Goal: Task Accomplishment & Management: Use online tool/utility

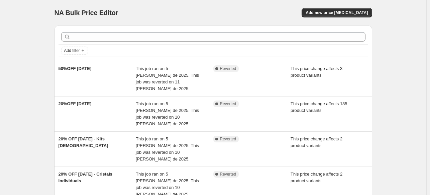
click at [15, 41] on div "NA Bulk Price Editor. This page is ready NA Bulk Price Editor Add new price [ME…" at bounding box center [213, 194] width 427 height 388
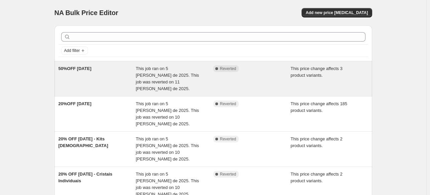
click at [169, 71] on span "This job ran on 5 [PERSON_NAME] de 2025. This job was reverted on 11 [PERSON_NA…" at bounding box center [167, 78] width 63 height 25
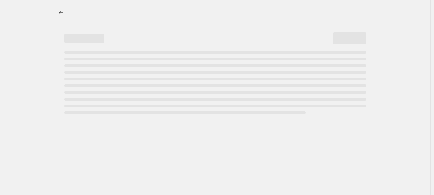
select select "pcap"
select select "no_change"
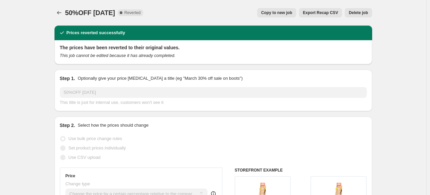
click at [368, 12] on span "Delete job" at bounding box center [358, 12] width 19 height 5
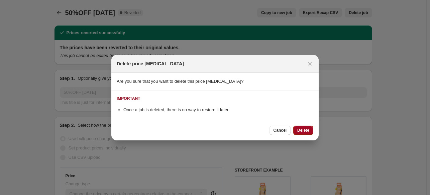
click at [301, 129] on span "Delete" at bounding box center [304, 130] width 12 height 5
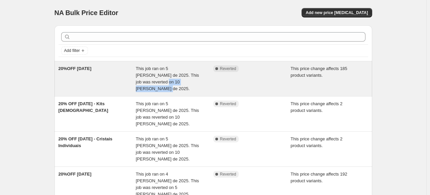
click at [199, 78] on div "This job ran on 5 [PERSON_NAME] de 2025. This job was reverted on 10 [PERSON_NA…" at bounding box center [175, 78] width 78 height 27
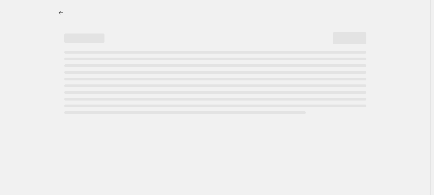
select select "pcap"
select select "no_change"
select select "collection"
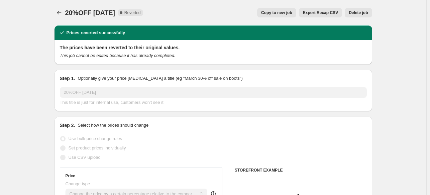
click at [363, 14] on span "Delete job" at bounding box center [358, 12] width 19 height 5
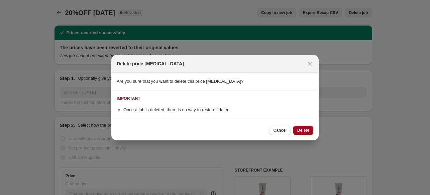
click at [301, 131] on span "Delete" at bounding box center [304, 130] width 12 height 5
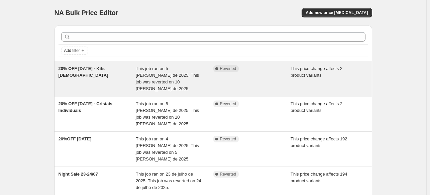
click at [192, 79] on div "This job ran on 5 [PERSON_NAME] de 2025. This job was reverted on 10 [PERSON_NA…" at bounding box center [175, 78] width 78 height 27
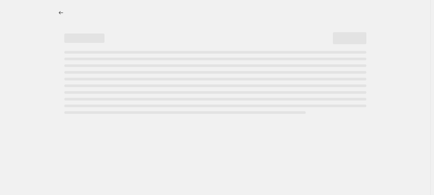
select select "pcap"
select select "no_change"
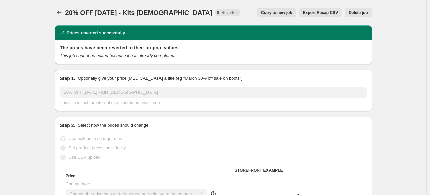
click at [368, 13] on span "Delete job" at bounding box center [358, 12] width 19 height 5
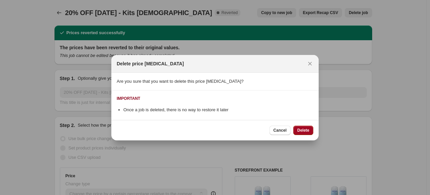
click at [297, 129] on button "Delete" at bounding box center [304, 130] width 20 height 9
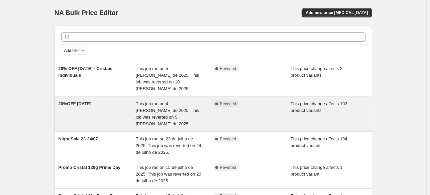
click at [159, 110] on span "This job ran on 4 [PERSON_NAME] de 2025. This job was reverted on 5 [PERSON_NAM…" at bounding box center [167, 113] width 63 height 25
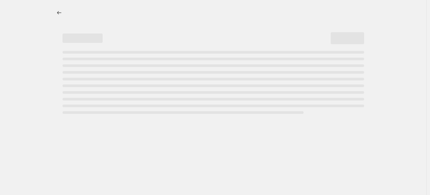
select select "pcap"
select select "no_change"
select select "collection"
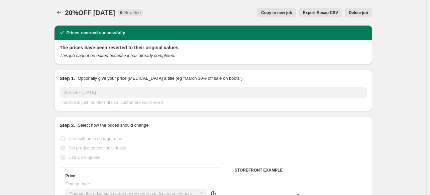
click at [362, 14] on span "Delete job" at bounding box center [358, 12] width 19 height 5
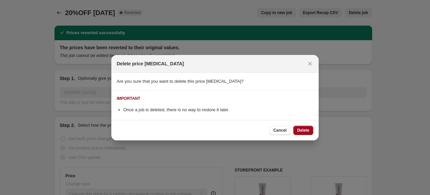
click at [297, 132] on button "Delete" at bounding box center [304, 130] width 20 height 9
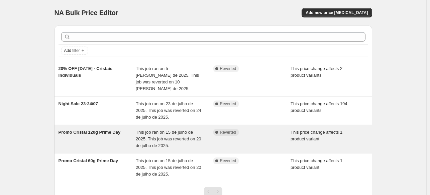
click at [146, 131] on span "This job ran on 15 de julho de 2025. This job was reverted on 20 de julho de 20…" at bounding box center [169, 139] width 66 height 18
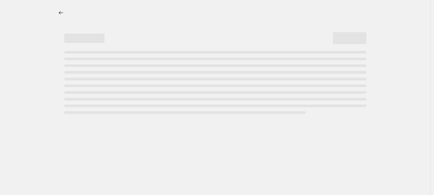
select select "pcap"
select select "no_change"
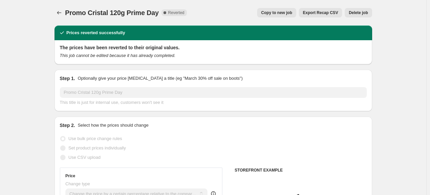
click at [364, 11] on span "Delete job" at bounding box center [358, 12] width 19 height 5
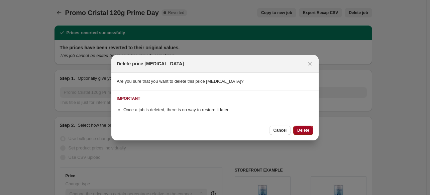
click at [301, 130] on span "Delete" at bounding box center [304, 130] width 12 height 5
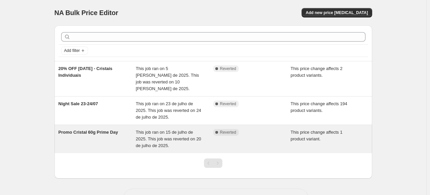
click at [159, 134] on span "This job ran on 15 de julho de 2025. This job was reverted on 20 de julho de 20…" at bounding box center [169, 139] width 66 height 18
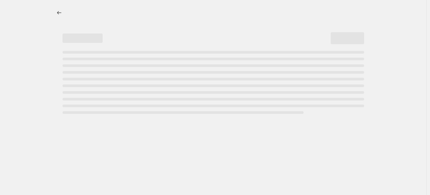
select select "pcap"
select select "no_change"
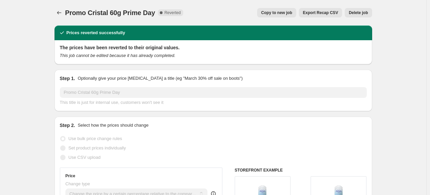
click at [367, 14] on span "Delete job" at bounding box center [358, 12] width 19 height 5
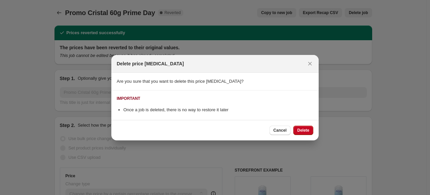
click at [302, 124] on div "Cancel Delete" at bounding box center [215, 130] width 208 height 20
click at [304, 127] on button "Delete" at bounding box center [304, 130] width 20 height 9
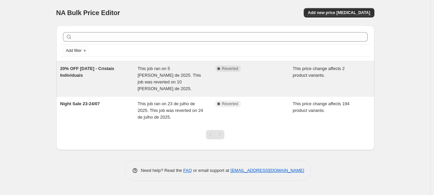
click at [159, 77] on span "This job ran on 5 [PERSON_NAME] de 2025. This job was reverted on 10 [PERSON_NA…" at bounding box center [169, 78] width 63 height 25
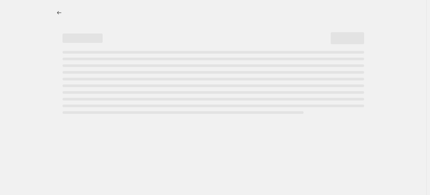
select select "pcap"
select select "no_change"
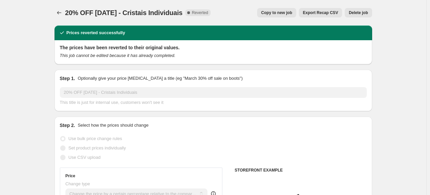
click at [365, 14] on span "Delete job" at bounding box center [358, 12] width 19 height 5
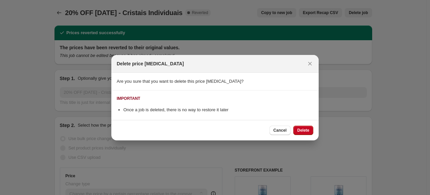
click at [300, 125] on div "Cancel Delete" at bounding box center [215, 130] width 208 height 20
click at [302, 128] on span "Delete" at bounding box center [304, 130] width 12 height 5
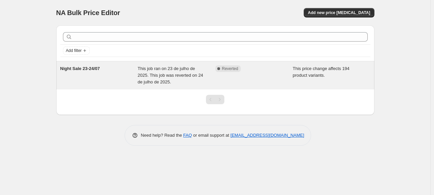
click at [141, 86] on div "Night Sale 23-24/07 This job ran on 23 de julho de 2025. This job was reverted …" at bounding box center [215, 75] width 318 height 28
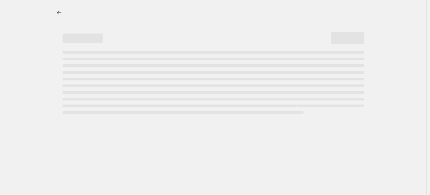
select select "ecap"
select select "no_change"
select select "collection"
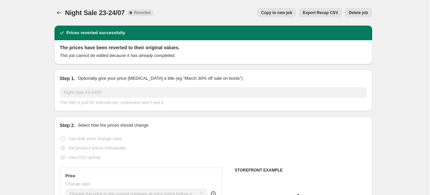
click at [365, 13] on span "Delete job" at bounding box center [358, 12] width 19 height 5
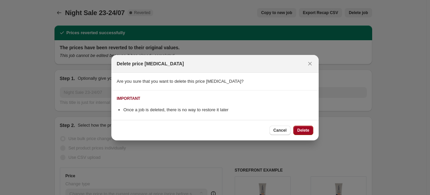
click at [303, 131] on span "Delete" at bounding box center [304, 130] width 12 height 5
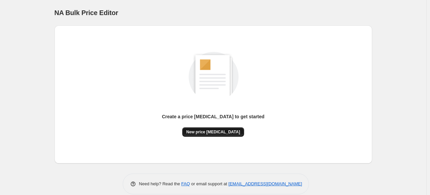
click at [215, 136] on button "New price [MEDICAL_DATA]" at bounding box center [213, 131] width 62 height 9
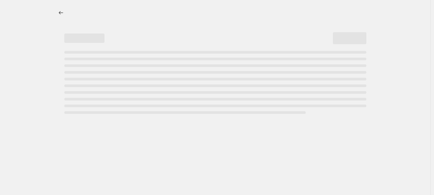
select select "percentage"
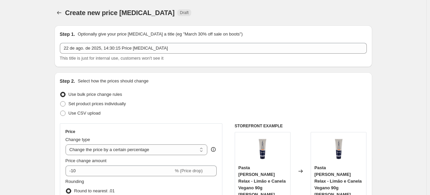
click at [134, 55] on div "This title is just for internal use, customers won't see it" at bounding box center [213, 58] width 307 height 7
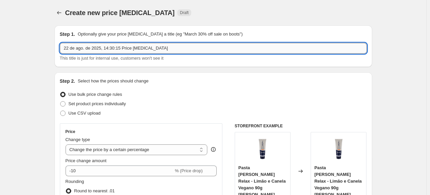
click at [136, 45] on input "22 de ago. de 2025, 14:30:15 Price [MEDICAL_DATA]" at bounding box center [213, 48] width 307 height 11
click at [137, 45] on input "22 de ago. de 2025, 14:30:15 Price [MEDICAL_DATA]" at bounding box center [213, 48] width 307 height 11
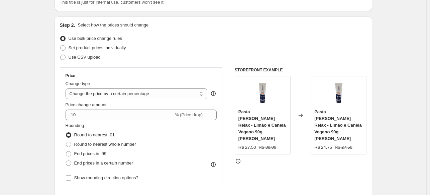
scroll to position [67, 0]
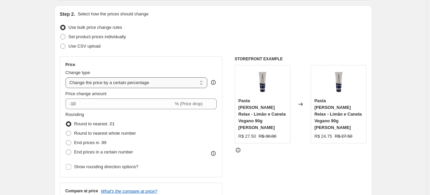
type input "30%OFF Raspador Adulto"
click at [131, 79] on select "Change the price to a certain amount Change the price by a certain amount Chang…" at bounding box center [137, 82] width 142 height 11
select select "pcap"
click at [67, 77] on select "Change the price to a certain amount Change the price by a certain amount Chang…" at bounding box center [137, 82] width 142 height 11
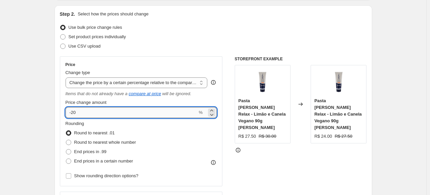
click at [99, 115] on input "-20" at bounding box center [132, 112] width 132 height 11
type input "-2"
type input "-30"
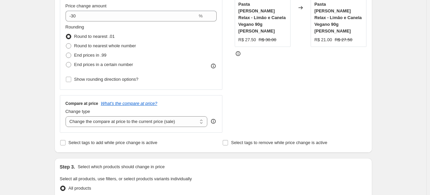
scroll to position [167, 0]
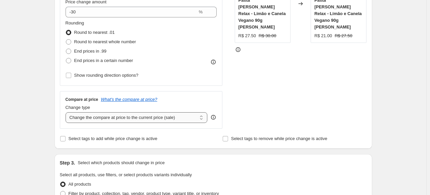
click at [91, 119] on select "Change the compare at price to the current price (sale) Change the compare at p…" at bounding box center [137, 117] width 142 height 11
select select "no_change"
click at [67, 112] on select "Change the compare at price to the current price (sale) Change the compare at p…" at bounding box center [137, 117] width 142 height 11
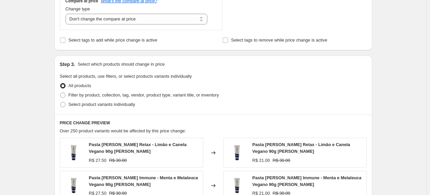
scroll to position [268, 0]
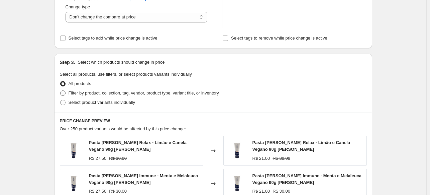
click at [127, 93] on span "Filter by product, collection, tag, vendor, product type, variant title, or inv…" at bounding box center [144, 92] width 151 height 5
click at [61, 91] on input "Filter by product, collection, tag, vendor, product type, variant title, or inv…" at bounding box center [60, 90] width 0 height 0
radio input "true"
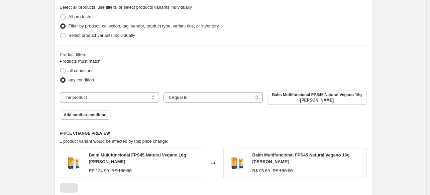
scroll to position [368, 0]
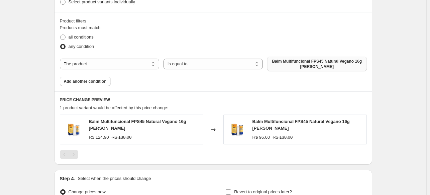
click at [310, 65] on span "Balm Multifuncional FPS45 Natural Vegano 16g [PERSON_NAME]" at bounding box center [316, 64] width 91 height 11
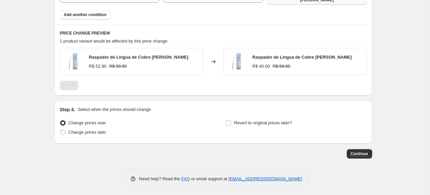
scroll to position [435, 0]
click at [68, 131] on label "Change prices later" at bounding box center [83, 131] width 47 height 9
click at [61, 130] on input "Change prices later" at bounding box center [60, 129] width 0 height 0
radio input "true"
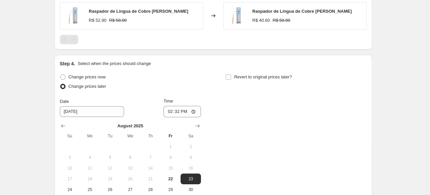
scroll to position [560, 0]
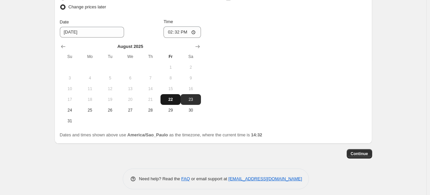
click at [172, 97] on span "22" at bounding box center [170, 99] width 15 height 5
type input "[DATE]"
click at [174, 97] on span "22" at bounding box center [170, 99] width 15 height 5
click at [182, 26] on input "14:32" at bounding box center [182, 31] width 37 height 11
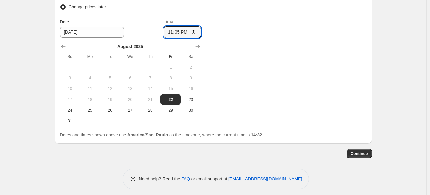
type input "23:59"
click at [285, 61] on div "Change prices now Change prices later Date [DATE] Time 23:59 [DATE] Su Mo Tu We…" at bounding box center [213, 59] width 307 height 133
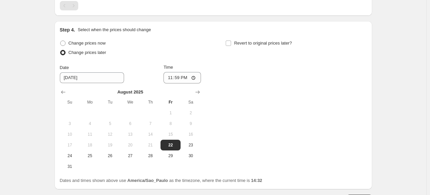
scroll to position [493, 0]
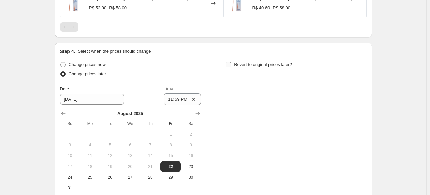
click at [250, 62] on span "Revert to original prices later?" at bounding box center [263, 64] width 58 height 5
click at [231, 62] on input "Revert to original prices later?" at bounding box center [228, 64] width 5 height 5
checkbox input "true"
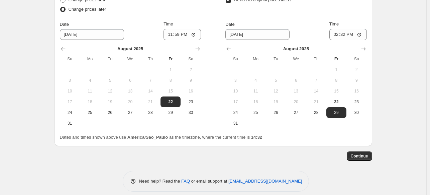
scroll to position [560, 0]
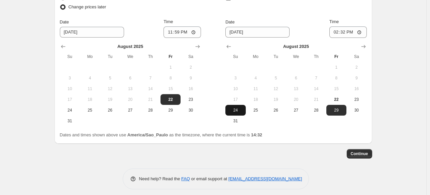
click at [236, 107] on span "24" at bounding box center [235, 109] width 15 height 5
type input "[DATE]"
click at [347, 28] on input "14:32" at bounding box center [348, 31] width 37 height 11
type input "23:59"
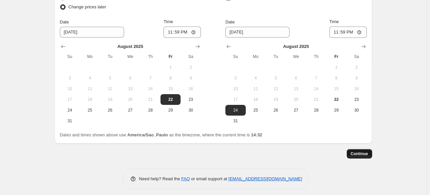
click at [369, 151] on span "Continue" at bounding box center [359, 153] width 17 height 5
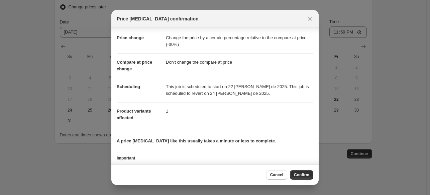
scroll to position [30, 0]
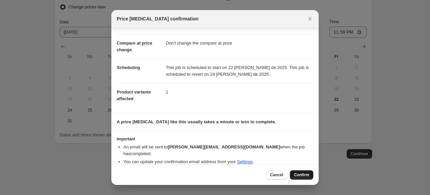
click at [299, 172] on span "Confirm" at bounding box center [301, 174] width 15 height 5
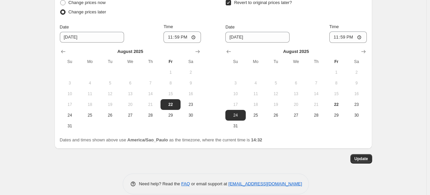
scroll to position [601, 0]
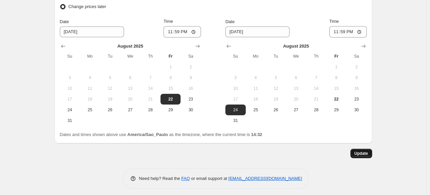
click at [372, 149] on button "Update" at bounding box center [362, 153] width 22 height 9
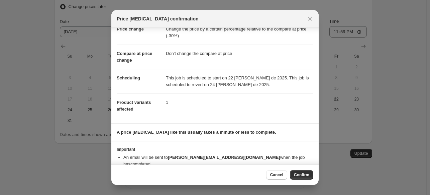
scroll to position [30, 0]
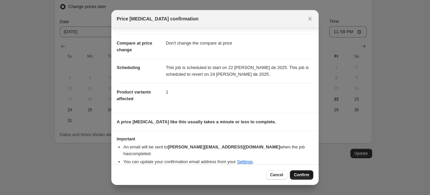
click at [299, 173] on span "Confirm" at bounding box center [301, 174] width 15 height 5
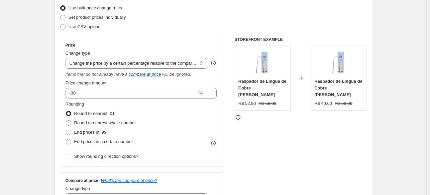
scroll to position [0, 0]
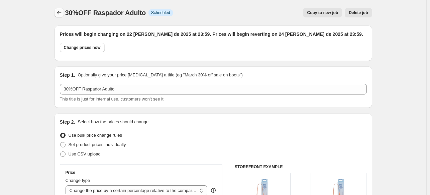
click at [63, 12] on icon "Price change jobs" at bounding box center [59, 12] width 7 height 7
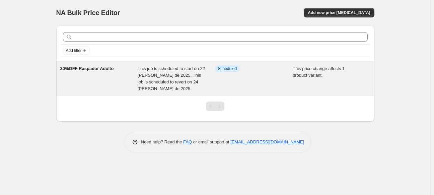
click at [121, 89] on div "30%OFF Raspador Adulto" at bounding box center [99, 78] width 78 height 27
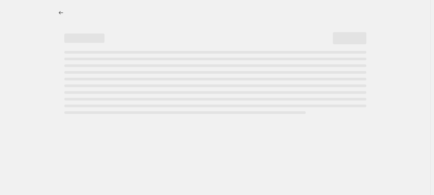
select select "pcap"
select select "no_change"
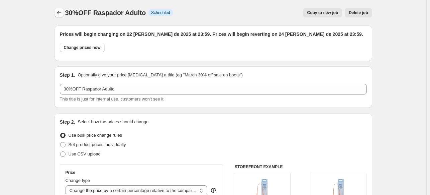
click at [62, 10] on icon "Price change jobs" at bounding box center [59, 12] width 7 height 7
